Goal: Transaction & Acquisition: Purchase product/service

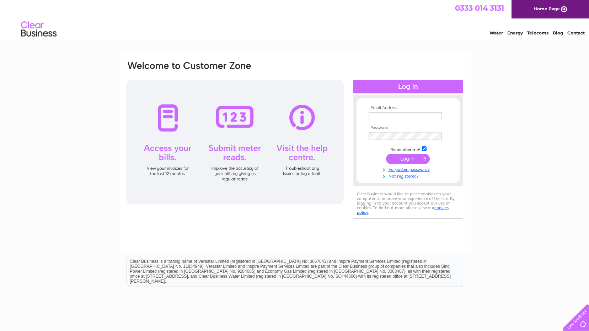
type input "office@bothwellparishchurch.org.uk"
click at [390, 87] on div at bounding box center [408, 87] width 110 height 14
click at [419, 157] on input "submit" at bounding box center [408, 159] width 44 height 10
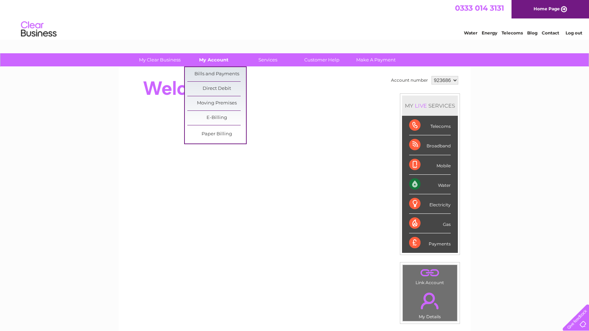
click at [215, 62] on link "My Account" at bounding box center [214, 59] width 59 height 13
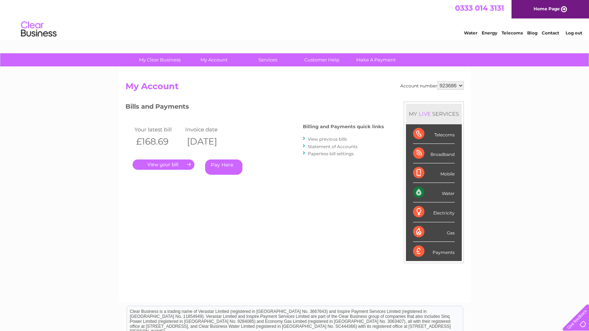
click at [164, 164] on link "." at bounding box center [164, 165] width 62 height 10
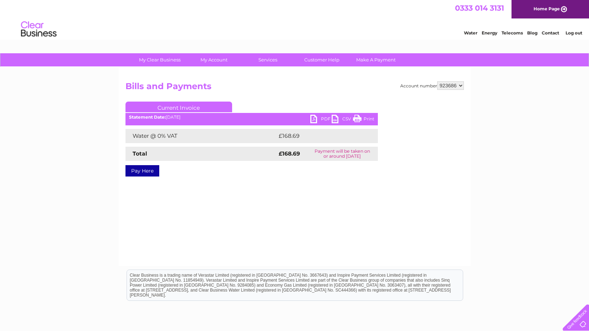
click at [150, 172] on link "Pay Here" at bounding box center [143, 170] width 34 height 11
click at [315, 118] on link "PDF" at bounding box center [320, 120] width 21 height 10
